Goal: Task Accomplishment & Management: Complete application form

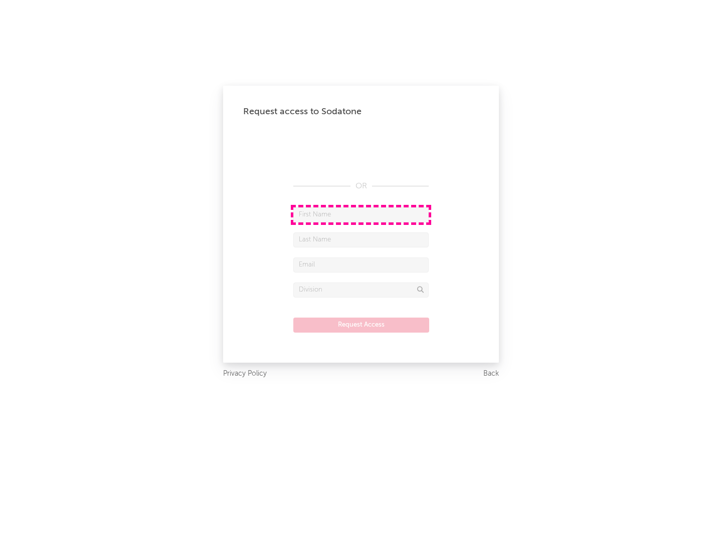
click at [361, 215] on input "text" at bounding box center [360, 215] width 135 height 15
type input "[PERSON_NAME]"
click at [361, 240] on input "text" at bounding box center [360, 240] width 135 height 15
type input "[PERSON_NAME]"
click at [361, 265] on input "text" at bounding box center [360, 265] width 135 height 15
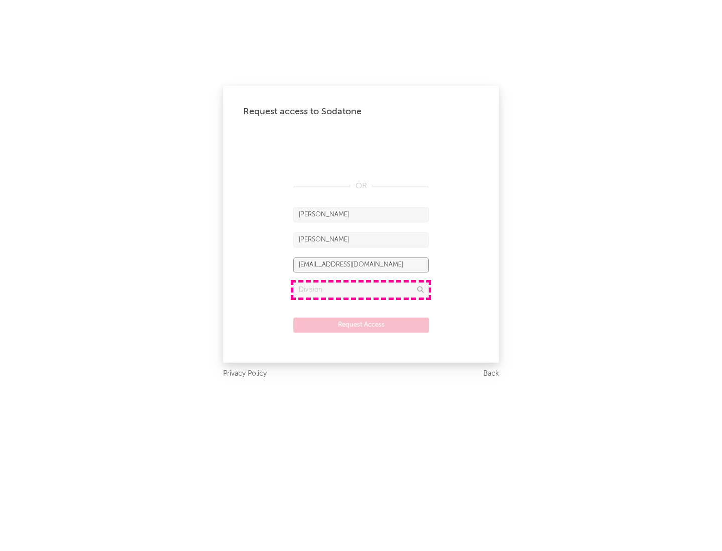
type input "[EMAIL_ADDRESS][DOMAIN_NAME]"
click at [361, 290] on input "text" at bounding box center [360, 290] width 135 height 15
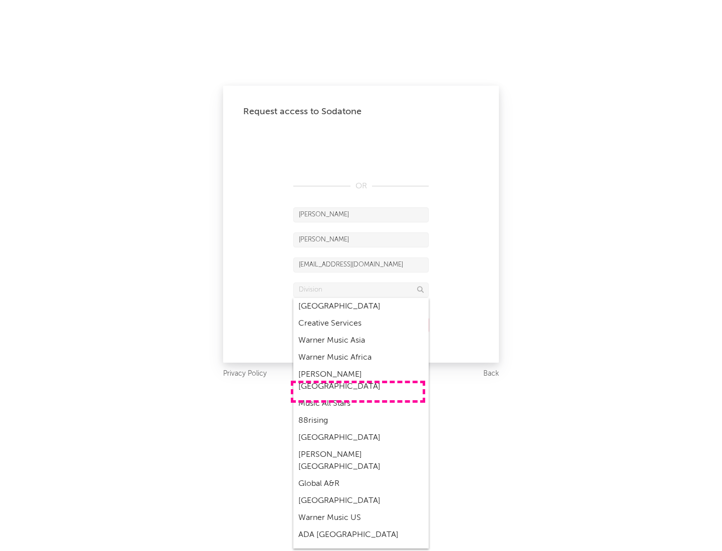
click at [358, 395] on div "Music All Stars" at bounding box center [360, 403] width 135 height 17
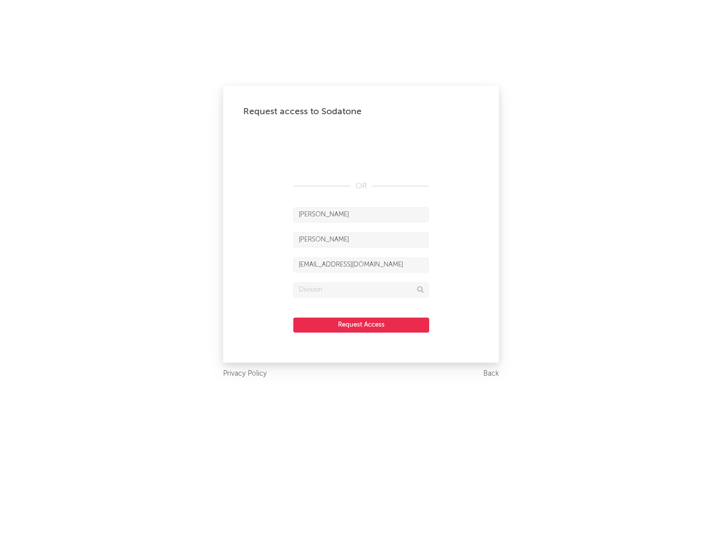
type input "Music All Stars"
click at [361, 325] on button "Request Access" at bounding box center [361, 325] width 136 height 15
